Goal: Use online tool/utility: Utilize a website feature to perform a specific function

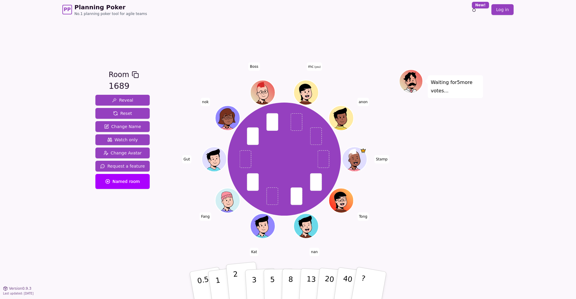
click at [236, 280] on p "2" at bounding box center [237, 286] width 8 height 33
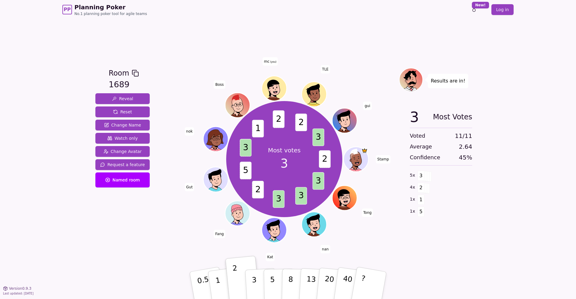
click at [496, 234] on div "PP Planning Poker No.1 planning poker tool for agile teams Toggle theme New! Lo…" at bounding box center [288, 149] width 576 height 299
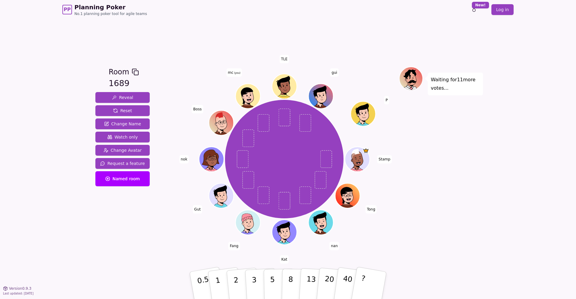
click at [222, 48] on div "Room 1689 Reveal Reset Change Name Watch only Change Avatar Request a feature N…" at bounding box center [288, 153] width 390 height 269
click at [233, 275] on p "2" at bounding box center [237, 286] width 8 height 33
click at [118, 240] on div "Room 1689 Reveal Reset Change Name Watch only Change Avatar Request a feature N…" at bounding box center [122, 154] width 59 height 174
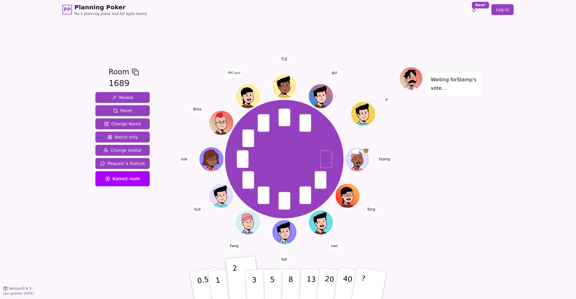
click at [134, 245] on div "Room 1689 Reveal Reset Change Name Watch only Change Avatar Request a feature N…" at bounding box center [288, 153] width 390 height 269
click at [319, 28] on div "Room 1689 Reveal Reset Change Name Watch only Change Avatar Request a feature N…" at bounding box center [288, 153] width 390 height 269
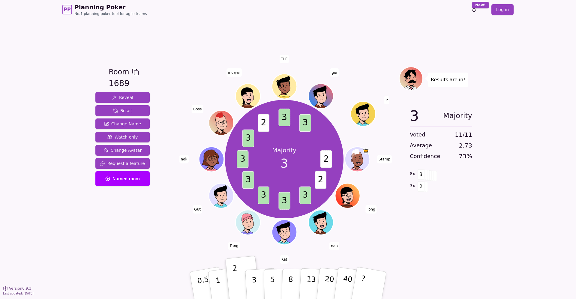
click at [319, 28] on div "Room 1689 Reveal Reset Change Name Watch only Change Avatar Request a feature N…" at bounding box center [288, 153] width 390 height 269
click at [318, 28] on div "Room 1689 Reveal Reset Change Name Watch only Change Avatar Request a feature N…" at bounding box center [288, 153] width 390 height 269
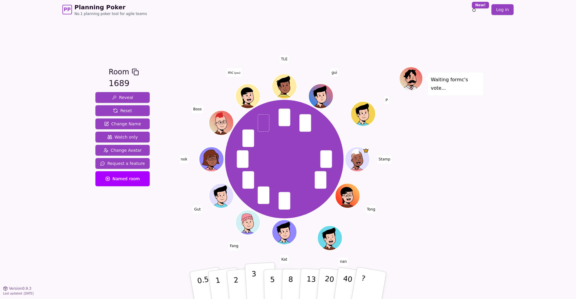
click at [249, 279] on button "3" at bounding box center [261, 285] width 33 height 47
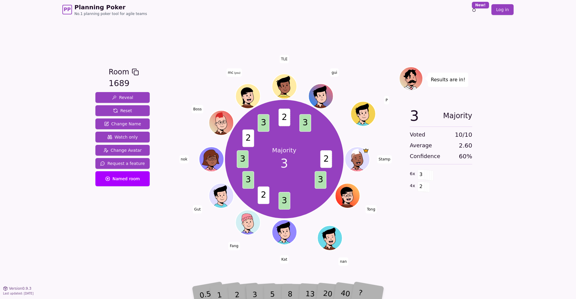
click at [142, 259] on div "Room 1689 Reveal Reset Change Name Watch only Change Avatar Request a feature N…" at bounding box center [288, 153] width 390 height 269
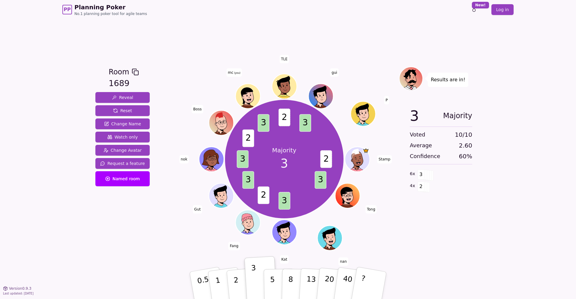
click at [536, 78] on div "PP Planning Poker No.1 planning poker tool for agile teams Toggle theme New! Lo…" at bounding box center [288, 149] width 576 height 299
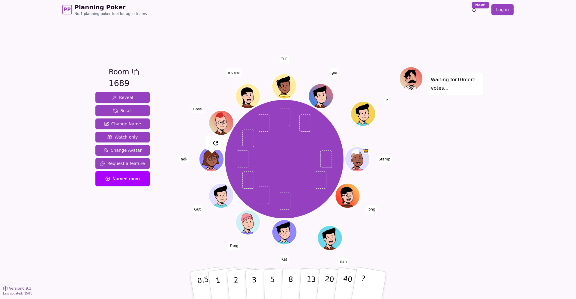
click at [471, 151] on div "Waiting for 10 more votes..." at bounding box center [441, 154] width 84 height 174
click at [502, 163] on div "PP Planning Poker No.1 planning poker tool for agile teams Toggle theme New! Lo…" at bounding box center [288, 149] width 576 height 299
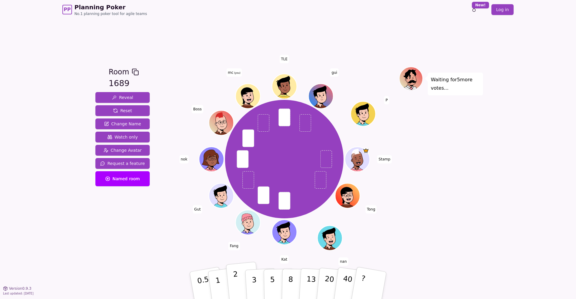
click at [232, 276] on button "2" at bounding box center [243, 286] width 34 height 48
click at [87, 242] on div "PP Planning Poker No.1 planning poker tool for agile teams Toggle theme New! Lo…" at bounding box center [288, 149] width 576 height 299
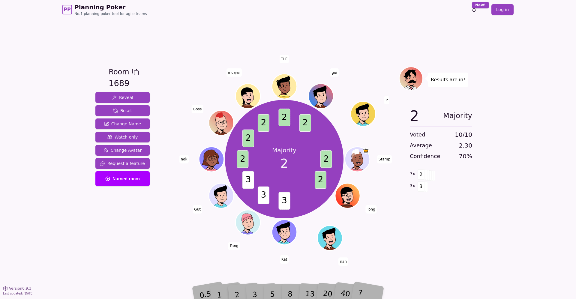
click at [514, 131] on div "PP Planning Poker No.1 planning poker tool for agile teams Toggle theme New! Lo…" at bounding box center [288, 149] width 576 height 299
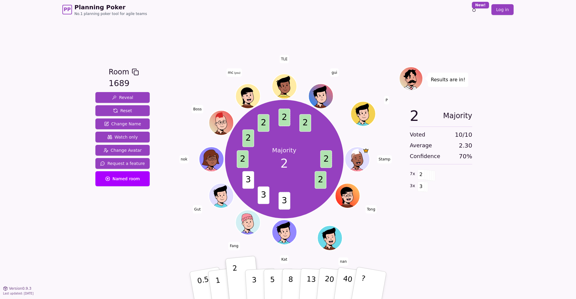
click at [228, 36] on div "Room 1689 Reveal Reset Change Name Watch only Change Avatar Request a feature N…" at bounding box center [288, 153] width 390 height 269
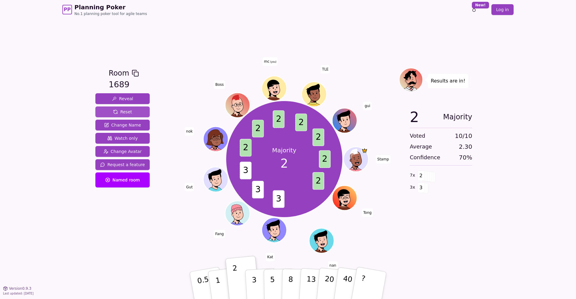
click at [132, 112] on button "Reset" at bounding box center [122, 111] width 54 height 11
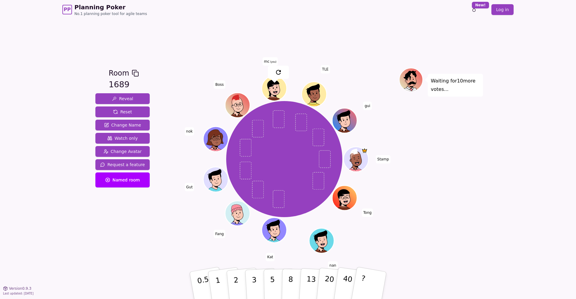
click at [143, 264] on div "Room 1689 Reveal Reset Change Name Watch only Change Avatar Request a feature N…" at bounding box center [288, 153] width 390 height 269
click at [136, 245] on div "Room 1689 Reveal Reset Change Name Watch only Change Avatar Request a feature N…" at bounding box center [288, 153] width 390 height 269
click at [140, 220] on div "Room 1689 Reveal Reset Change Name Watch only Change Avatar Request a feature N…" at bounding box center [122, 154] width 59 height 172
click at [236, 281] on p "2" at bounding box center [237, 286] width 8 height 33
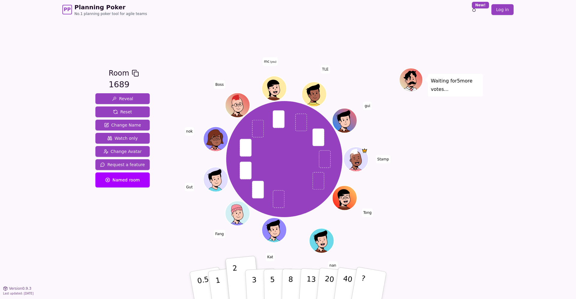
click at [107, 239] on div "Room 1689 Reveal Reset Change Name Watch only Change Avatar Request a feature N…" at bounding box center [122, 154] width 59 height 172
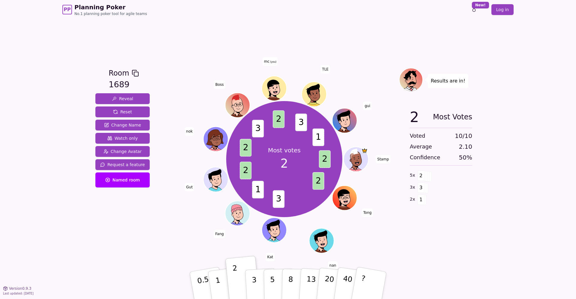
click at [124, 217] on div "Room 1689 Reveal Reset Change Name Watch only Change Avatar Request a feature N…" at bounding box center [122, 154] width 59 height 172
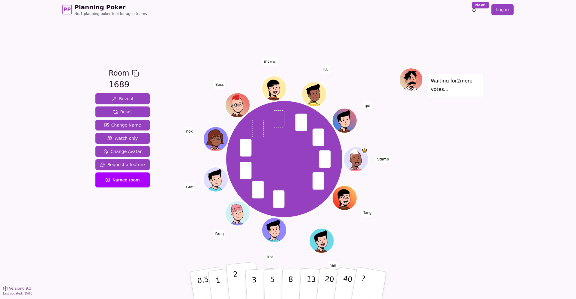
click at [233, 278] on p "2" at bounding box center [237, 286] width 8 height 33
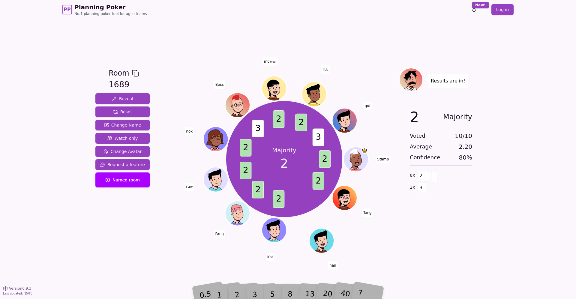
click at [492, 212] on div "PP Planning Poker No.1 planning poker tool for agile teams Toggle theme New! Lo…" at bounding box center [288, 149] width 576 height 299
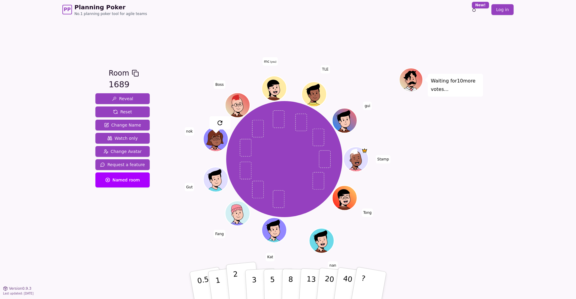
click at [233, 279] on button "2" at bounding box center [243, 286] width 34 height 48
click at [483, 202] on div "PP Planning Poker No.1 planning poker tool for agile teams Toggle theme New! Lo…" at bounding box center [288, 149] width 576 height 299
click at [501, 152] on div "PP Planning Poker No.1 planning poker tool for agile teams Toggle theme New! Lo…" at bounding box center [288, 149] width 576 height 299
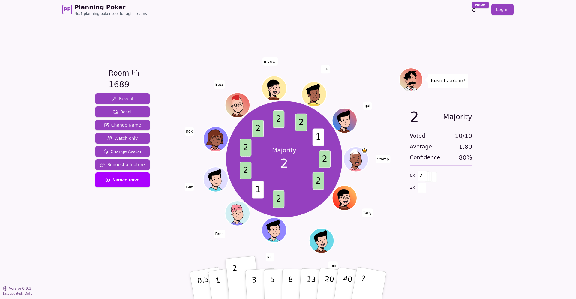
click at [501, 152] on div "PP Planning Poker No.1 planning poker tool for agile teams Toggle theme New! Lo…" at bounding box center [288, 149] width 576 height 299
click at [516, 145] on div "PP Planning Poker No.1 planning poker tool for agile teams Toggle theme New! Lo…" at bounding box center [288, 149] width 576 height 299
click at [89, 265] on div "PP Planning Poker No.1 planning poker tool for agile teams Toggle theme New! Lo…" at bounding box center [288, 149] width 576 height 299
click at [116, 244] on div "Room 1689 Reveal Reset Change Name Watch only Change Avatar Request a feature N…" at bounding box center [288, 153] width 390 height 269
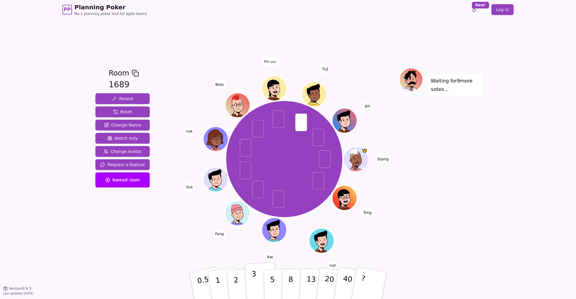
click at [249, 275] on button "3" at bounding box center [261, 285] width 33 height 47
click at [82, 177] on div "PP Planning Poker No.1 planning poker tool for agile teams Toggle theme New! Lo…" at bounding box center [288, 149] width 576 height 299
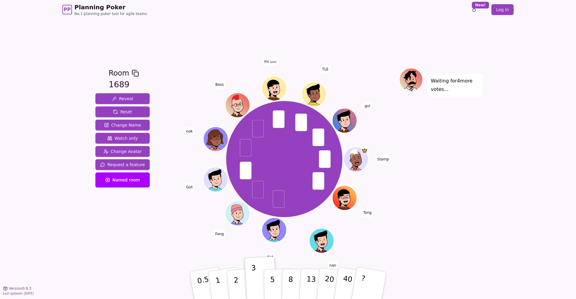
click at [91, 193] on div "PP Planning Poker No.1 planning poker tool for agile teams Toggle theme New! Lo…" at bounding box center [288, 149] width 576 height 299
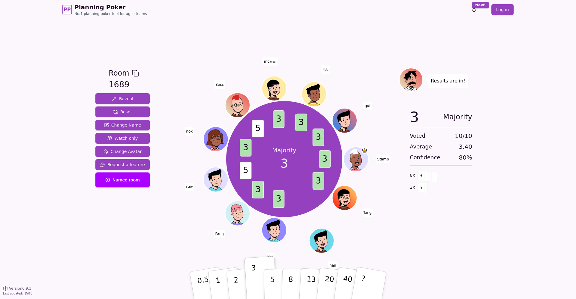
click at [181, 23] on div "Room 1689 Reveal Reset Change Name Watch only Change Avatar Request a feature N…" at bounding box center [288, 153] width 390 height 269
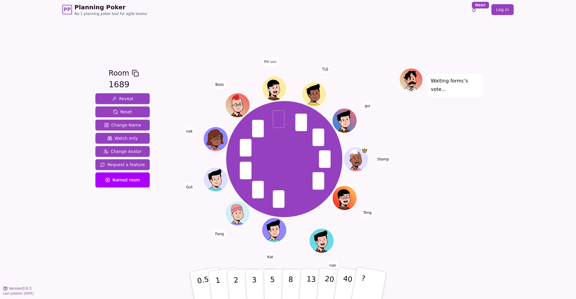
click at [89, 253] on div "PP Planning Poker No.1 planning poker tool for agile teams Toggle theme New! Lo…" at bounding box center [288, 149] width 576 height 299
click at [216, 278] on p "1" at bounding box center [218, 286] width 9 height 33
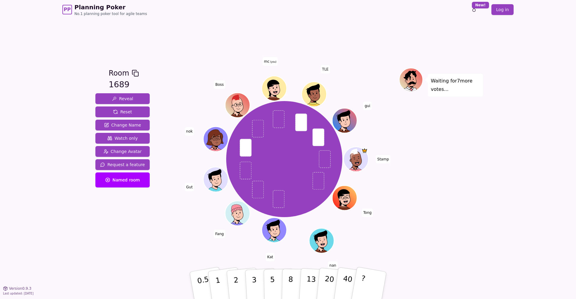
click at [479, 191] on div "Waiting for 7 more votes..." at bounding box center [441, 154] width 84 height 172
click at [249, 277] on button "3" at bounding box center [261, 285] width 33 height 47
click at [432, 227] on div "Waiting for 6 more votes..." at bounding box center [441, 154] width 84 height 172
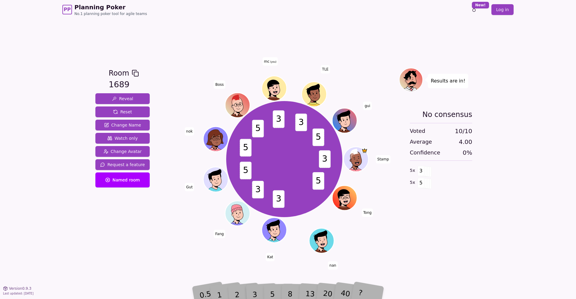
click at [133, 233] on div "Room 1689 Reveal Reset Change Name Watch only Change Avatar Request a feature N…" at bounding box center [122, 154] width 59 height 172
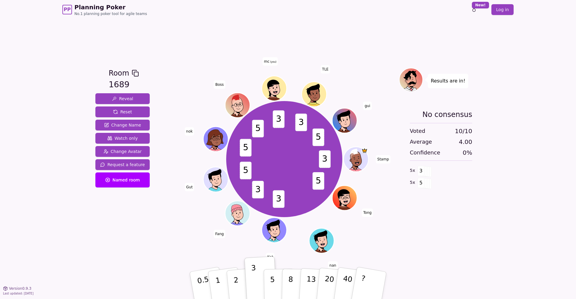
click at [133, 233] on div "Room 1689 Reveal Reset Change Name Watch only Change Avatar Request a feature N…" at bounding box center [122, 154] width 59 height 172
click at [397, 68] on div at bounding box center [283, 73] width 229 height 11
click at [369, 50] on div "Room 1689 Reveal Reset Change Name Watch only Change Avatar Request a feature N…" at bounding box center [288, 153] width 390 height 269
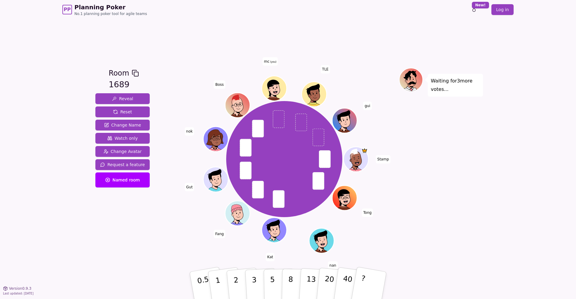
click at [118, 243] on div "Room 1689 Reveal Reset Change Name Watch only Change Avatar Request a feature N…" at bounding box center [288, 153] width 390 height 269
click at [255, 276] on p "3" at bounding box center [254, 286] width 7 height 33
click at [79, 252] on div "PP Planning Poker No.1 planning poker tool for agile teams Toggle theme New! Lo…" at bounding box center [288, 149] width 576 height 299
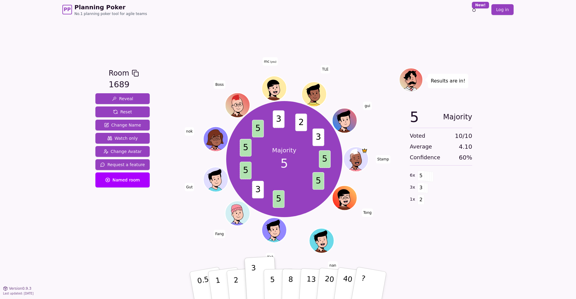
click at [82, 252] on div "PP Planning Poker No.1 planning poker tool for agile teams Toggle theme New! Lo…" at bounding box center [288, 149] width 576 height 299
click at [86, 234] on div "PP Planning Poker No.1 planning poker tool for agile teams Toggle theme New! Lo…" at bounding box center [288, 149] width 576 height 299
click at [324, 19] on div "Room 1689 Reveal Reset Change Name Watch only Change Avatar Request a feature N…" at bounding box center [288, 153] width 390 height 269
click at [273, 35] on div "Room 1689 Reveal Reset Change Name Watch only Change Avatar Request a feature N…" at bounding box center [288, 153] width 390 height 269
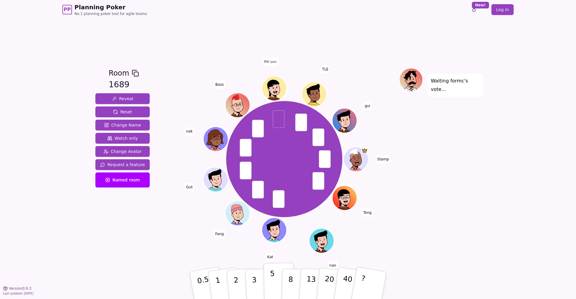
click at [272, 282] on p "5" at bounding box center [272, 285] width 5 height 32
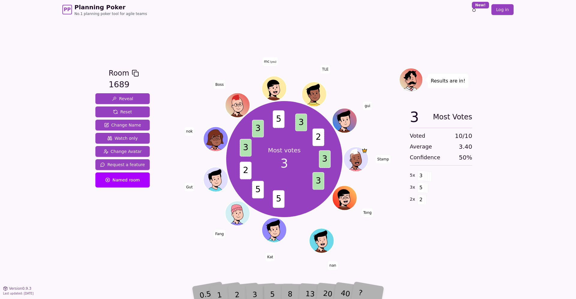
click at [495, 240] on div "PP Planning Poker No.1 planning poker tool for agile teams Toggle theme New! Lo…" at bounding box center [288, 149] width 576 height 299
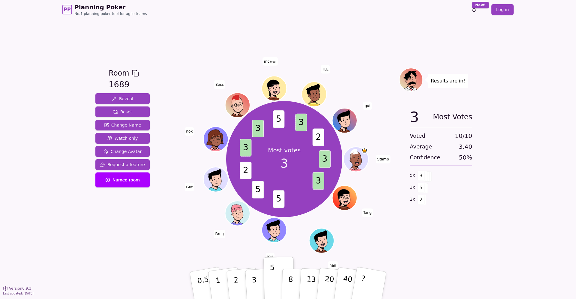
click at [451, 207] on div "3 Most Votes Voted 10 / 10 Average 3.40 Confidence 50 % 5 x 3 3 x 5 2 x 2" at bounding box center [441, 164] width 84 height 120
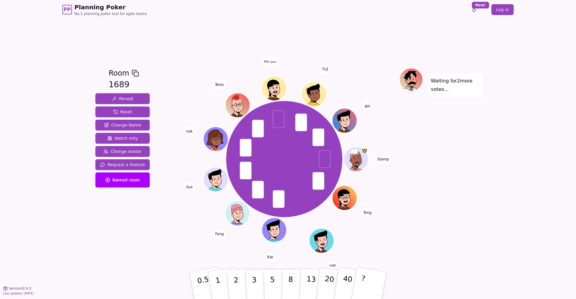
click at [473, 146] on div "Waiting for 2 more votes..." at bounding box center [441, 154] width 84 height 172
click at [240, 280] on button "2" at bounding box center [243, 286] width 34 height 48
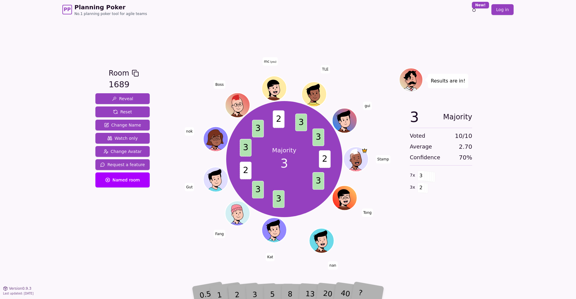
click at [247, 280] on div "2" at bounding box center [243, 285] width 20 height 22
click at [136, 262] on div "Room 1689 Reveal Reset Change Name Watch only Change Avatar Request a feature N…" at bounding box center [288, 153] width 390 height 269
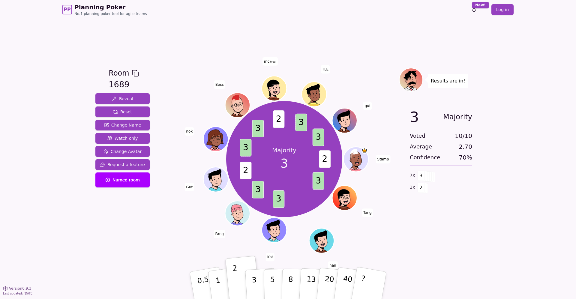
click at [136, 262] on div "Room 1689 Reveal Reset Change Name Watch only Change Avatar Request a feature N…" at bounding box center [288, 153] width 390 height 269
click at [127, 249] on div "Room 1689 Reveal Reset Change Name Watch only Change Avatar Request a feature N…" at bounding box center [288, 153] width 390 height 269
click at [208, 68] on div at bounding box center [283, 73] width 229 height 11
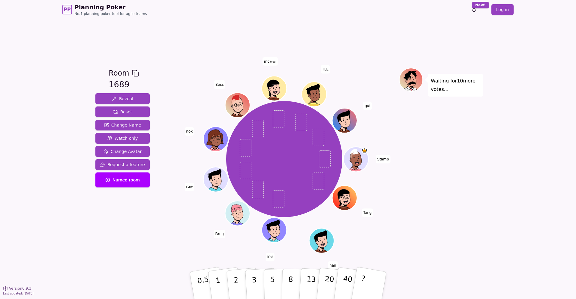
click at [398, 28] on div "Room 1689 Reveal Reset Change Name Watch only Change Avatar Request a feature N…" at bounding box center [288, 153] width 390 height 269
click at [231, 275] on button "2" at bounding box center [243, 286] width 34 height 48
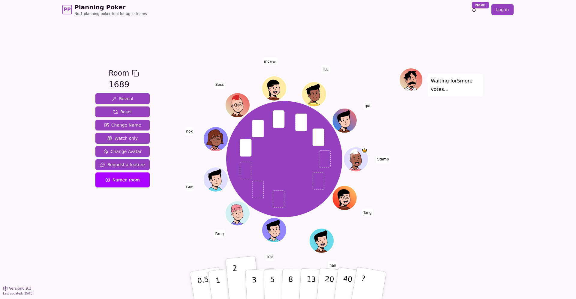
click at [60, 100] on div "PP Planning Poker No.1 planning poker tool for agile teams Toggle theme New! Lo…" at bounding box center [288, 149] width 576 height 299
click at [217, 281] on p "1" at bounding box center [218, 286] width 9 height 33
click at [45, 87] on div "PP Planning Poker No.1 planning poker tool for agile teams Toggle theme New! Lo…" at bounding box center [288, 149] width 576 height 299
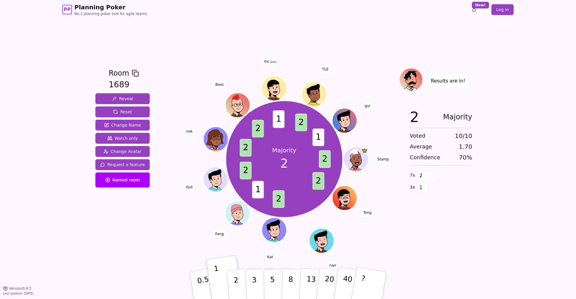
click at [82, 232] on div "PP Planning Poker No.1 planning poker tool for agile teams Toggle theme New! Lo…" at bounding box center [288, 149] width 576 height 299
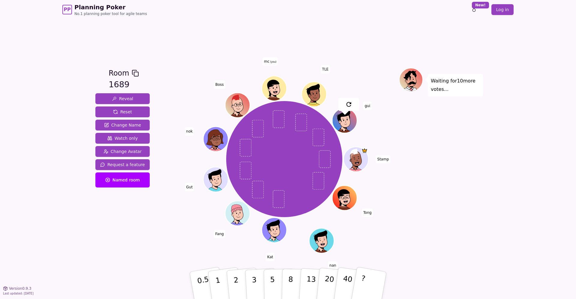
click at [457, 165] on div "Waiting for 10 more votes..." at bounding box center [441, 154] width 84 height 172
click at [231, 281] on button "2" at bounding box center [243, 286] width 34 height 48
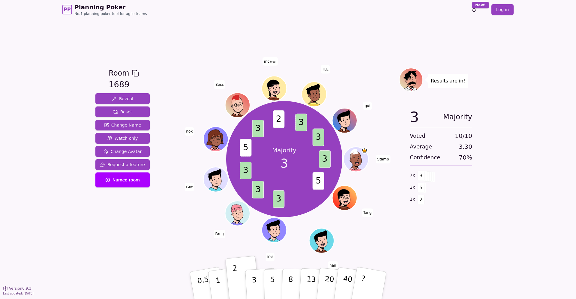
click at [326, 25] on div "Room 1689 Reveal Reset Change Name Watch only Change Avatar Request a feature N…" at bounding box center [288, 153] width 390 height 269
click at [121, 109] on span "Reset" at bounding box center [122, 112] width 19 height 6
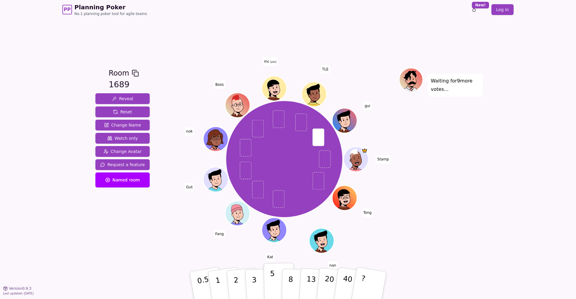
click at [266, 281] on button "5" at bounding box center [279, 286] width 31 height 46
click at [90, 211] on div "PP Planning Poker No.1 planning poker tool for agile teams Toggle theme New! Lo…" at bounding box center [288, 149] width 576 height 299
click at [92, 246] on div "PP Planning Poker No.1 planning poker tool for agile teams Toggle theme New! Lo…" at bounding box center [288, 149] width 576 height 299
click at [286, 281] on button "8" at bounding box center [297, 286] width 31 height 46
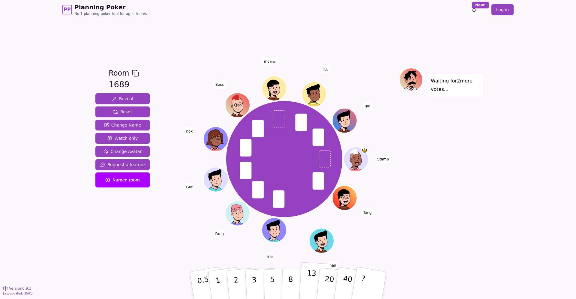
click at [303, 281] on button "13" at bounding box center [315, 285] width 33 height 47
click at [285, 274] on button "8" at bounding box center [297, 286] width 31 height 46
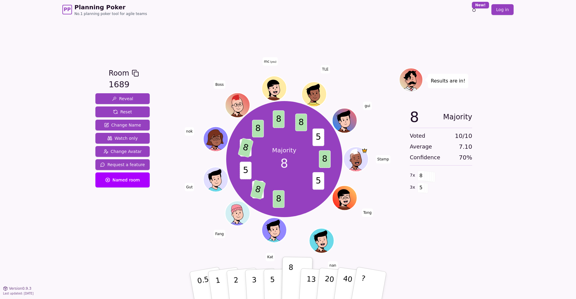
click at [540, 197] on div "PP Planning Poker No.1 planning poker tool for agile teams Toggle theme New! Lo…" at bounding box center [288, 149] width 576 height 299
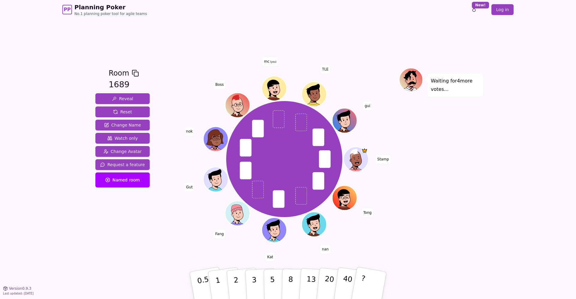
click at [26, 113] on div "PP Planning Poker No.1 planning poker tool for agile teams Toggle theme New! Lo…" at bounding box center [288, 149] width 576 height 299
click at [64, 53] on div "PP Planning Poker No.1 planning poker tool for agile teams Toggle theme New! Lo…" at bounding box center [288, 149] width 576 height 299
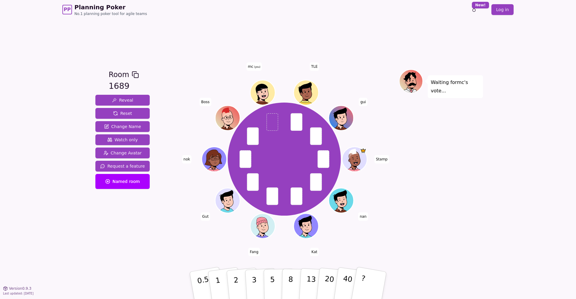
click at [166, 257] on div "Room 1689 Reveal Reset Change Name Watch only Change Avatar Request a feature N…" at bounding box center [288, 153] width 390 height 269
click at [235, 278] on p "2" at bounding box center [237, 286] width 8 height 33
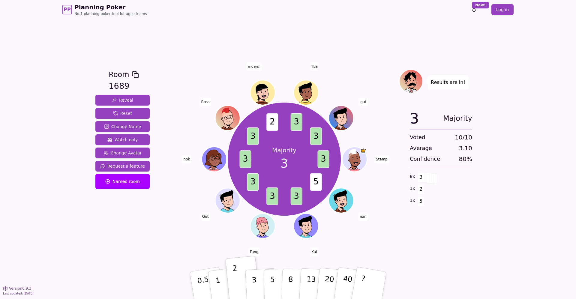
click at [349, 28] on div "Room 1689 Reveal Reset Change Name Watch only Change Avatar Request a feature N…" at bounding box center [288, 153] width 390 height 269
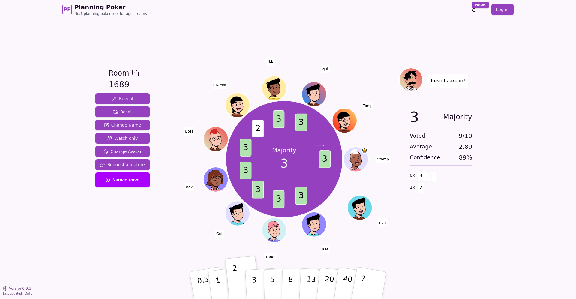
click at [83, 259] on div "PP Planning Poker No.1 planning poker tool for agile teams Toggle theme New! Lo…" at bounding box center [288, 149] width 576 height 299
click at [353, 40] on div "Room 1689 Reveal Reset Change Name Watch only Change Avatar Request a feature N…" at bounding box center [288, 153] width 390 height 269
